Goal: Information Seeking & Learning: Learn about a topic

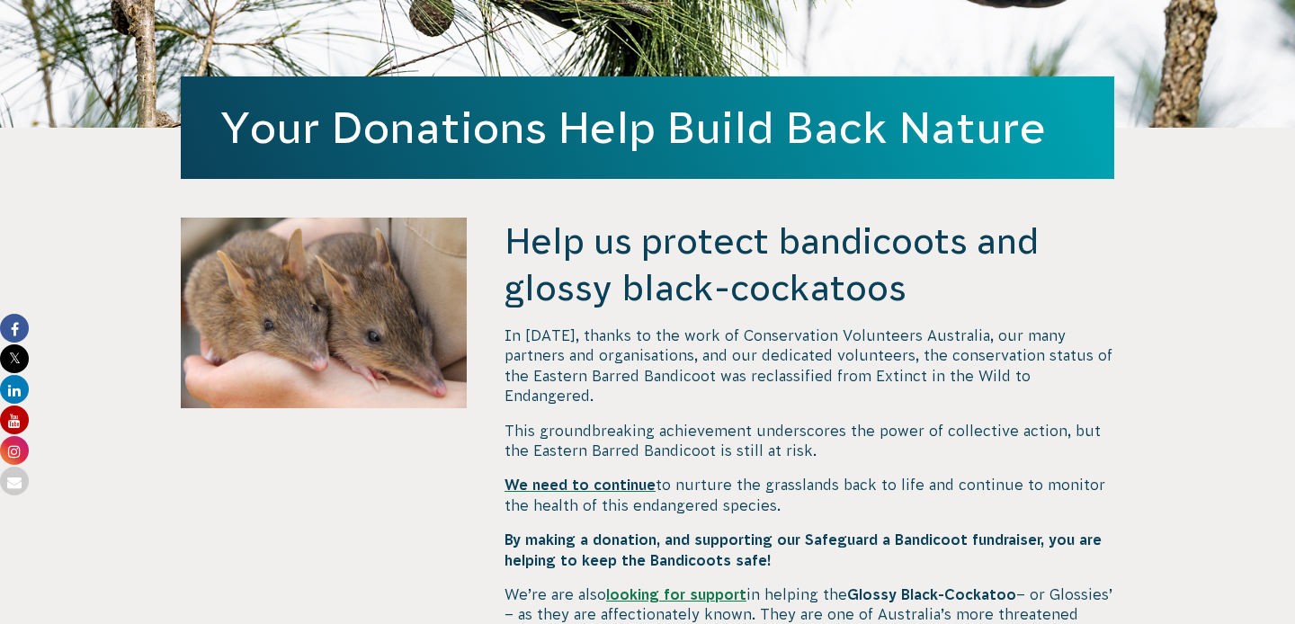
scroll to position [564, 0]
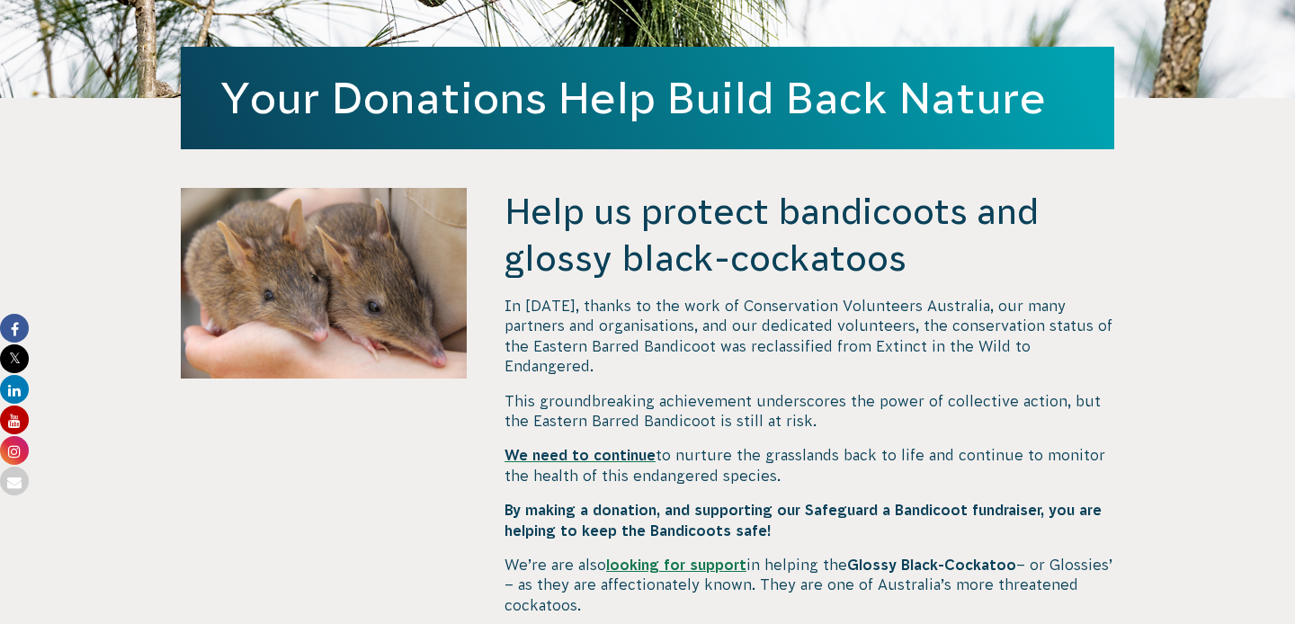
click at [641, 557] on link "looking for support" at bounding box center [676, 565] width 140 height 16
click at [622, 447] on span "We need to continue" at bounding box center [580, 455] width 151 height 16
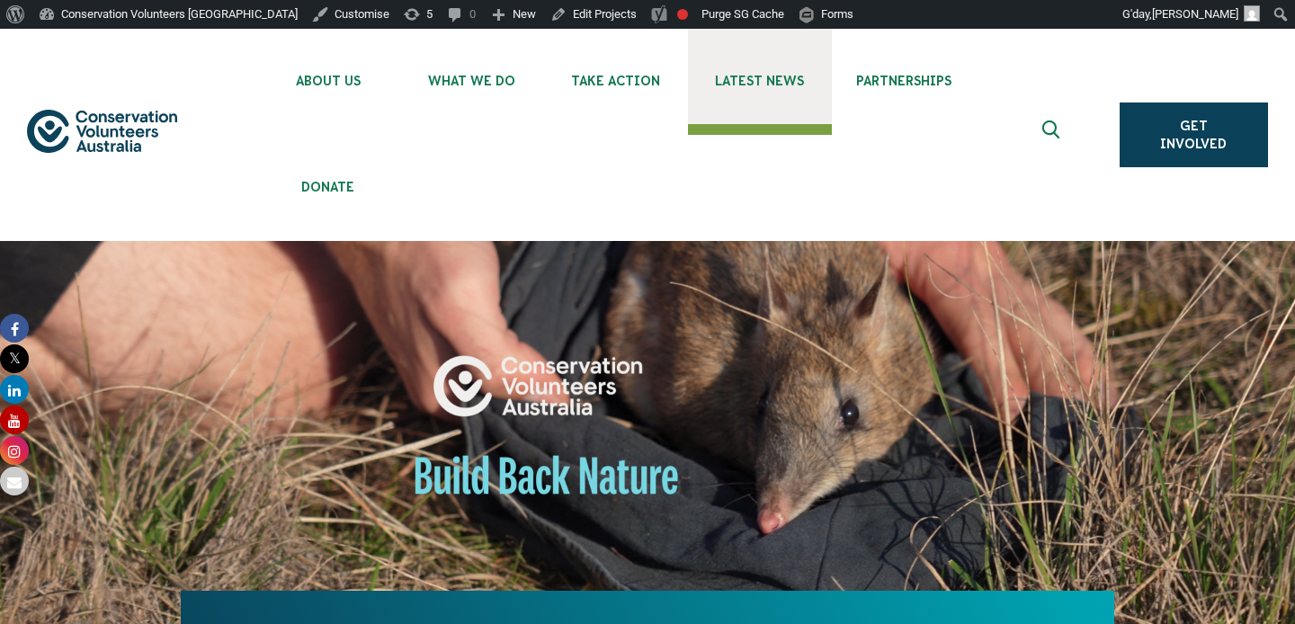
click at [770, 79] on span "Latest News" at bounding box center [760, 81] width 144 height 14
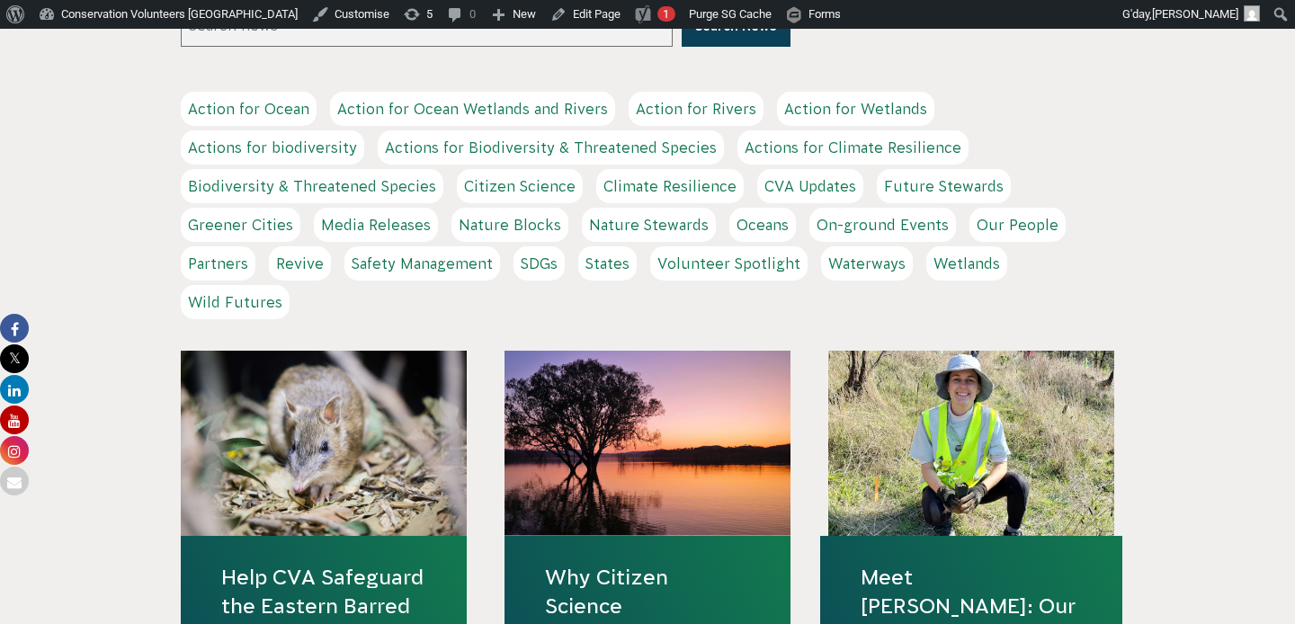
scroll to position [602, 0]
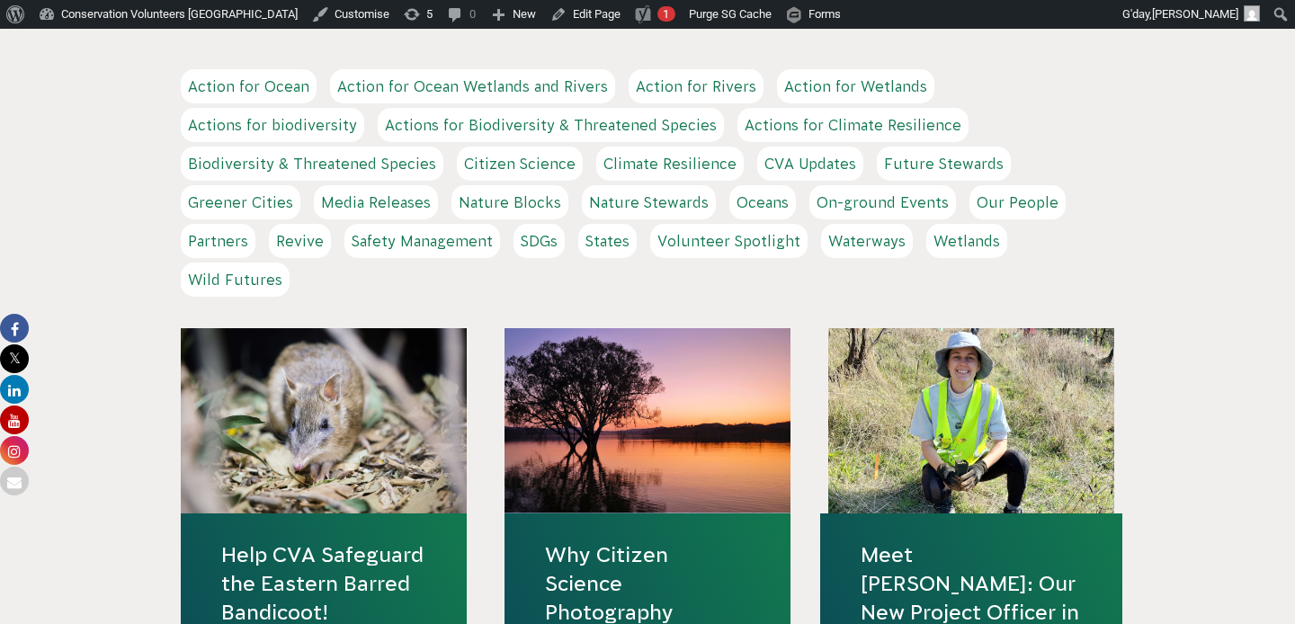
click at [407, 465] on div at bounding box center [324, 420] width 286 height 185
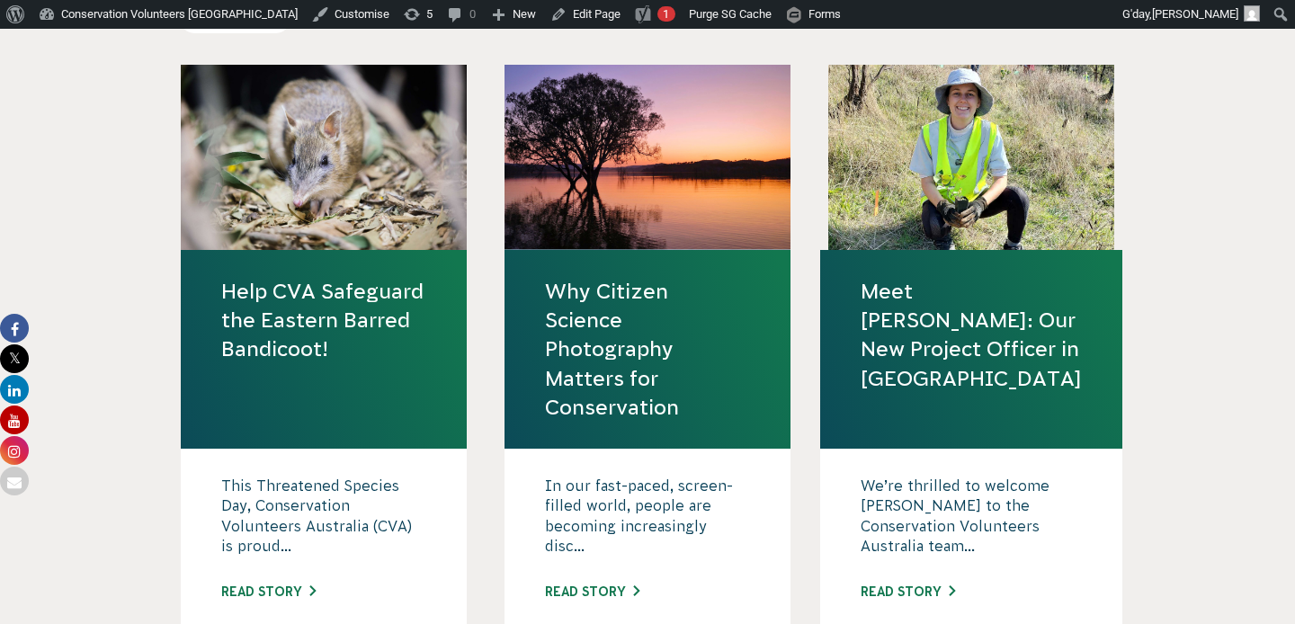
scroll to position [869, 0]
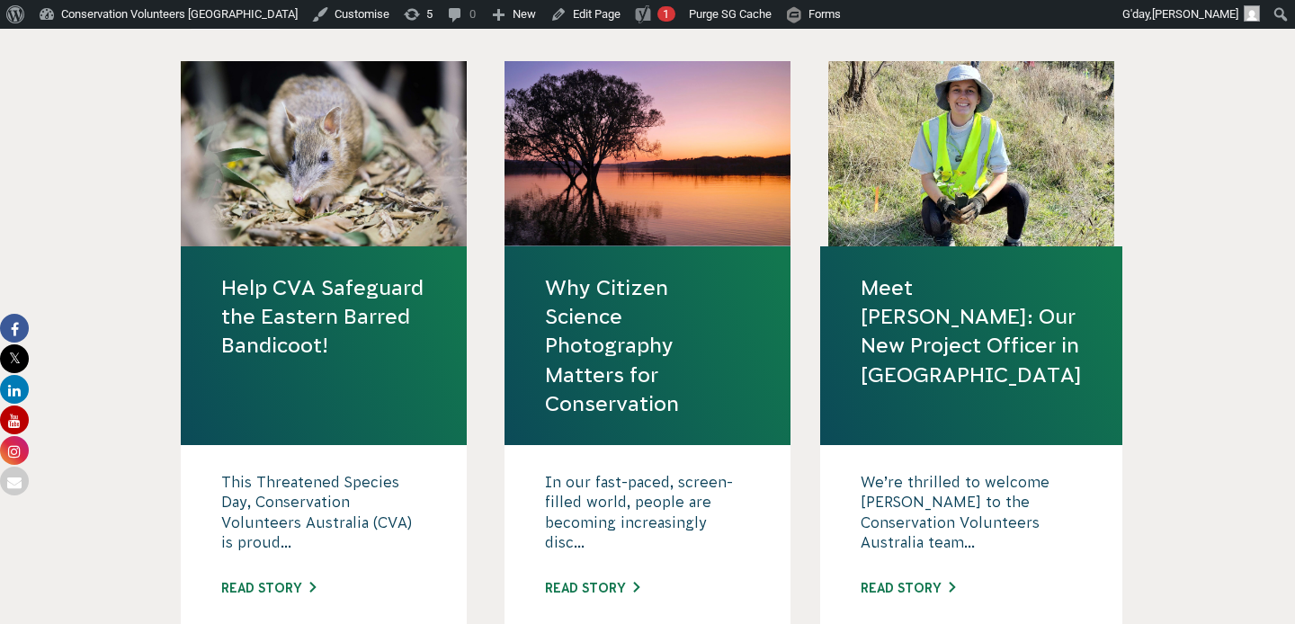
click at [348, 313] on link "Help CVA Safeguard the Eastern Barred Bandicoot!" at bounding box center [323, 316] width 205 height 87
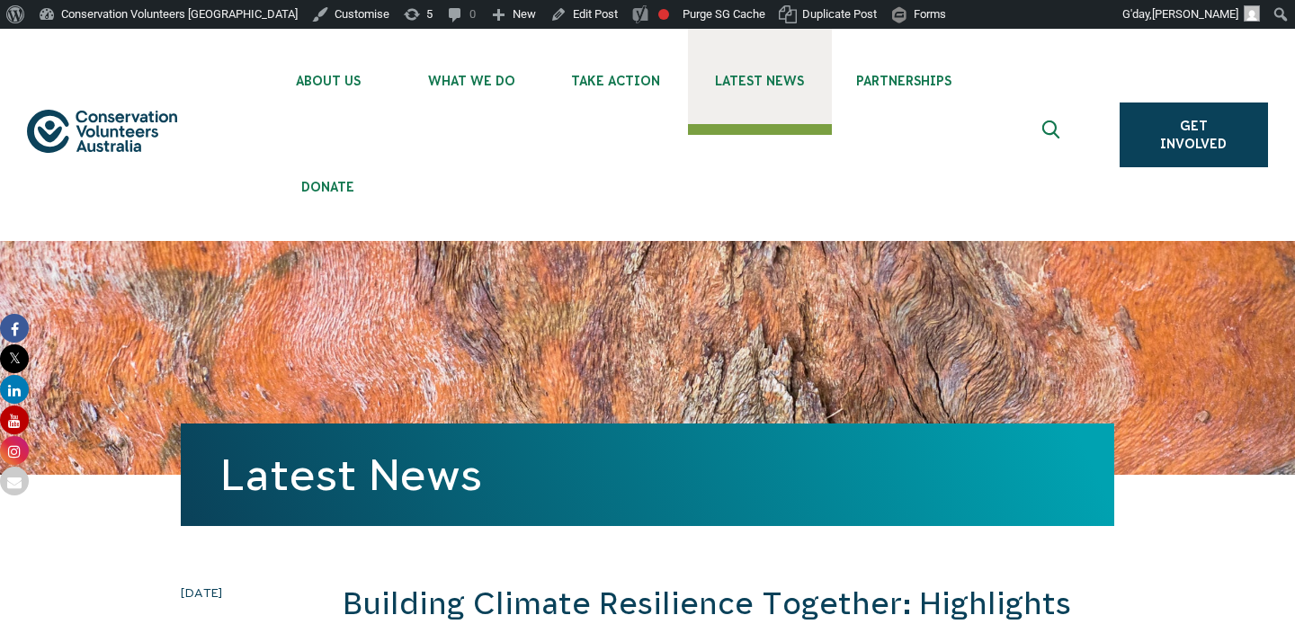
click at [747, 72] on link "Latest News" at bounding box center [760, 76] width 144 height 95
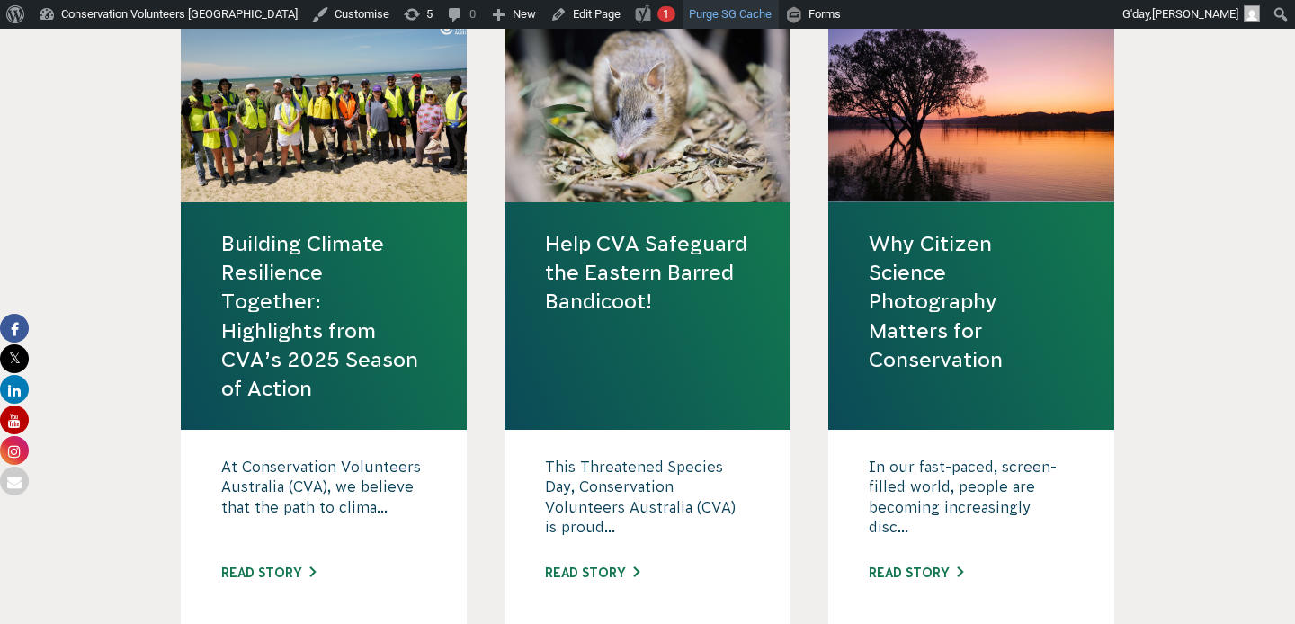
scroll to position [916, 0]
